Goal: Navigation & Orientation: Understand site structure

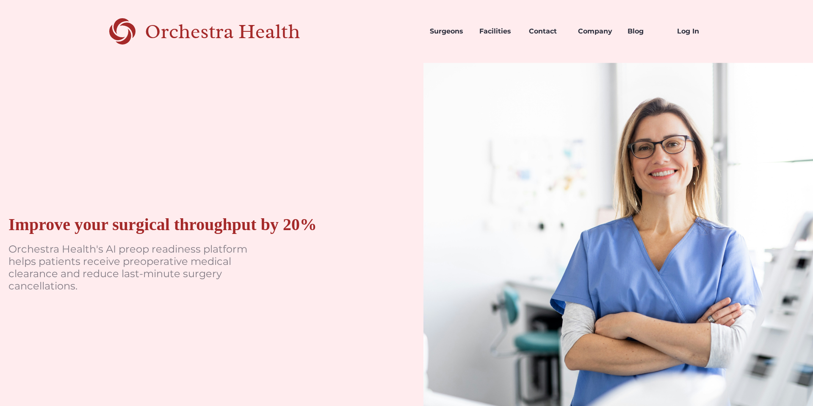
scroll to position [1, 0]
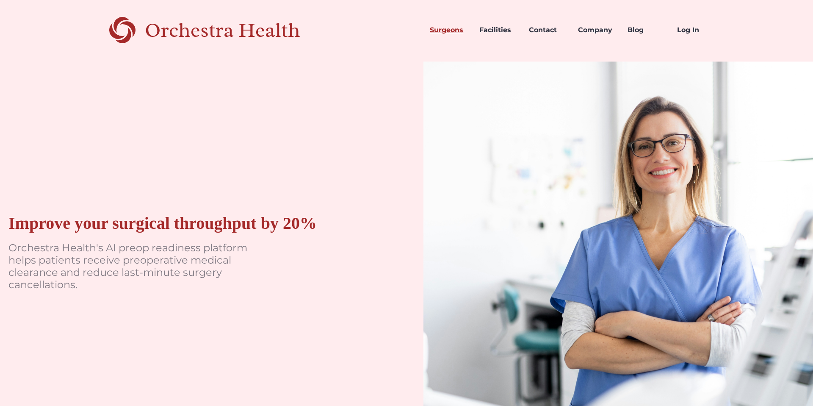
click at [454, 30] on link "Surgeons" at bounding box center [448, 30] width 50 height 29
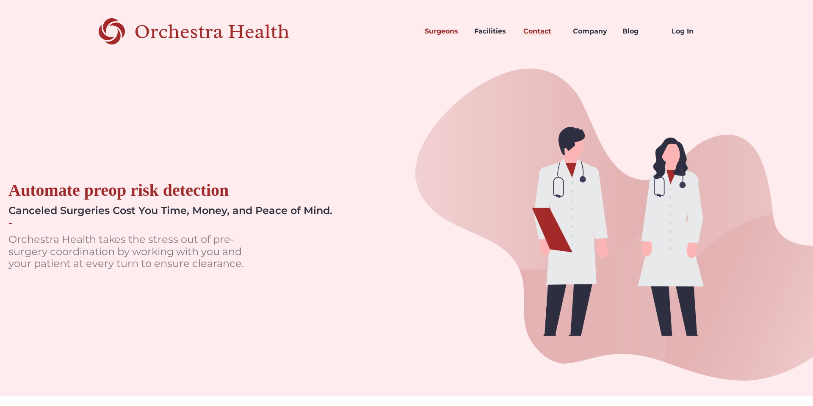
click at [545, 33] on link "Contact" at bounding box center [542, 31] width 50 height 29
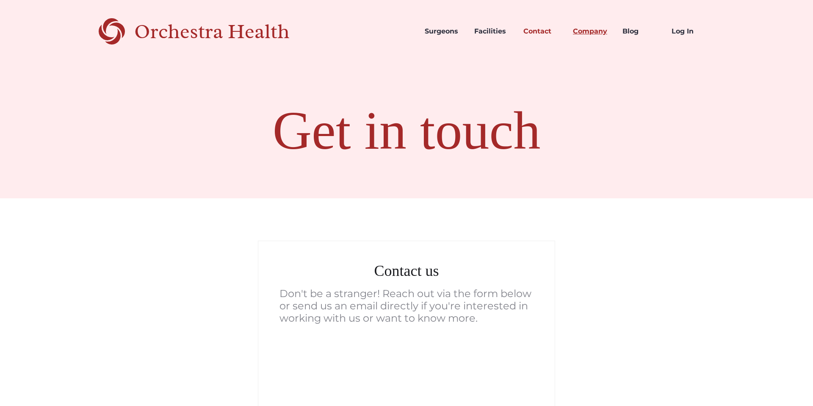
click at [595, 30] on link "Company" at bounding box center [591, 31] width 50 height 29
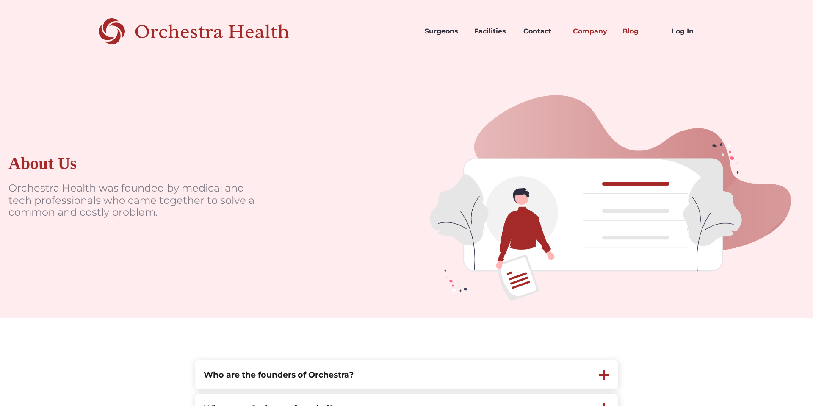
click at [623, 30] on link "Blog" at bounding box center [641, 31] width 50 height 29
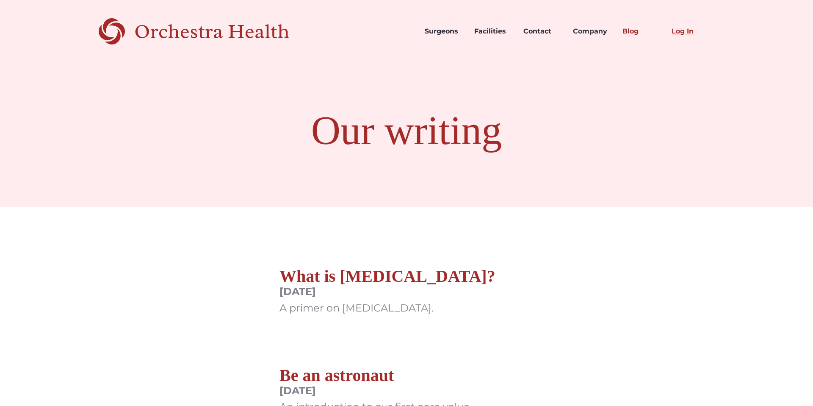
click at [685, 30] on link "Log In" at bounding box center [690, 31] width 50 height 29
